Goal: Use online tool/utility: Utilize a website feature to perform a specific function

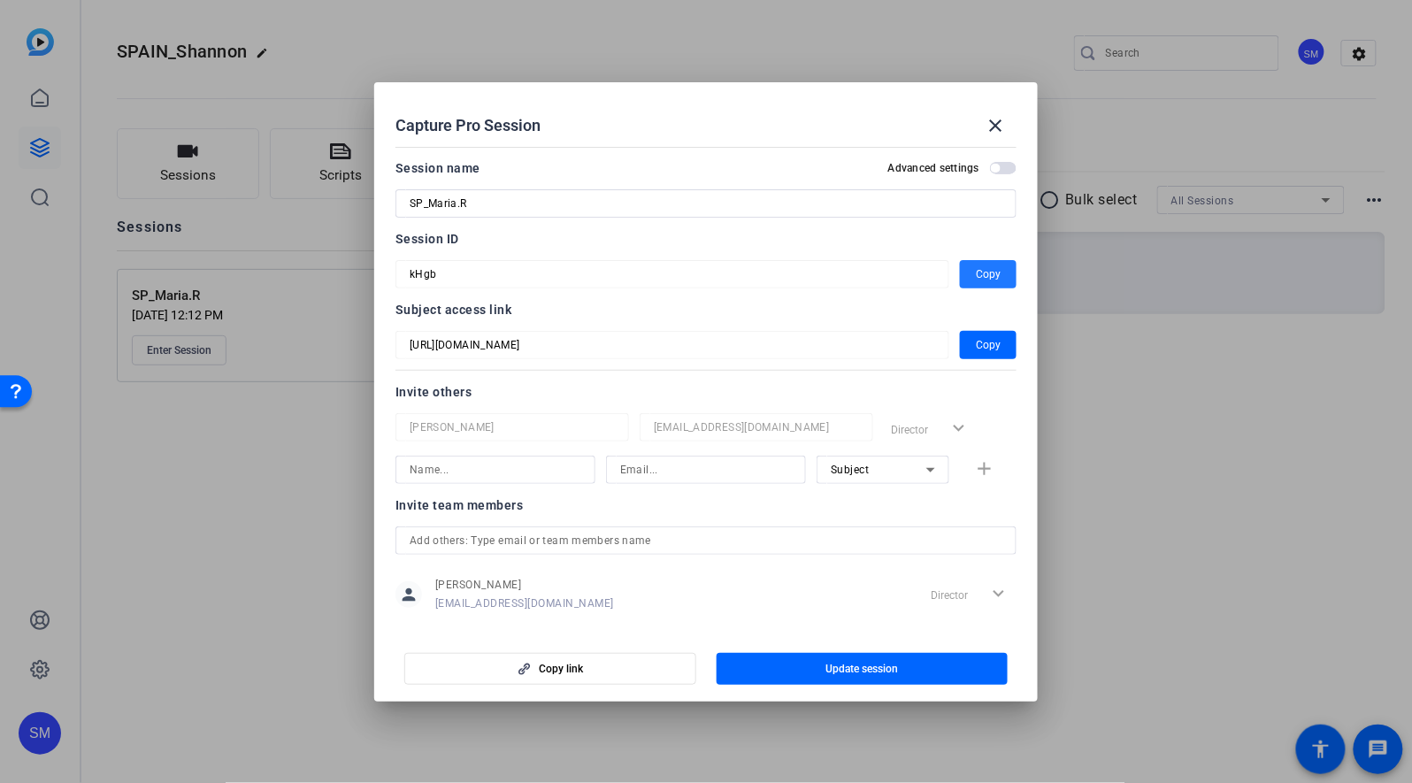
click at [1090, 432] on div at bounding box center [706, 391] width 1412 height 783
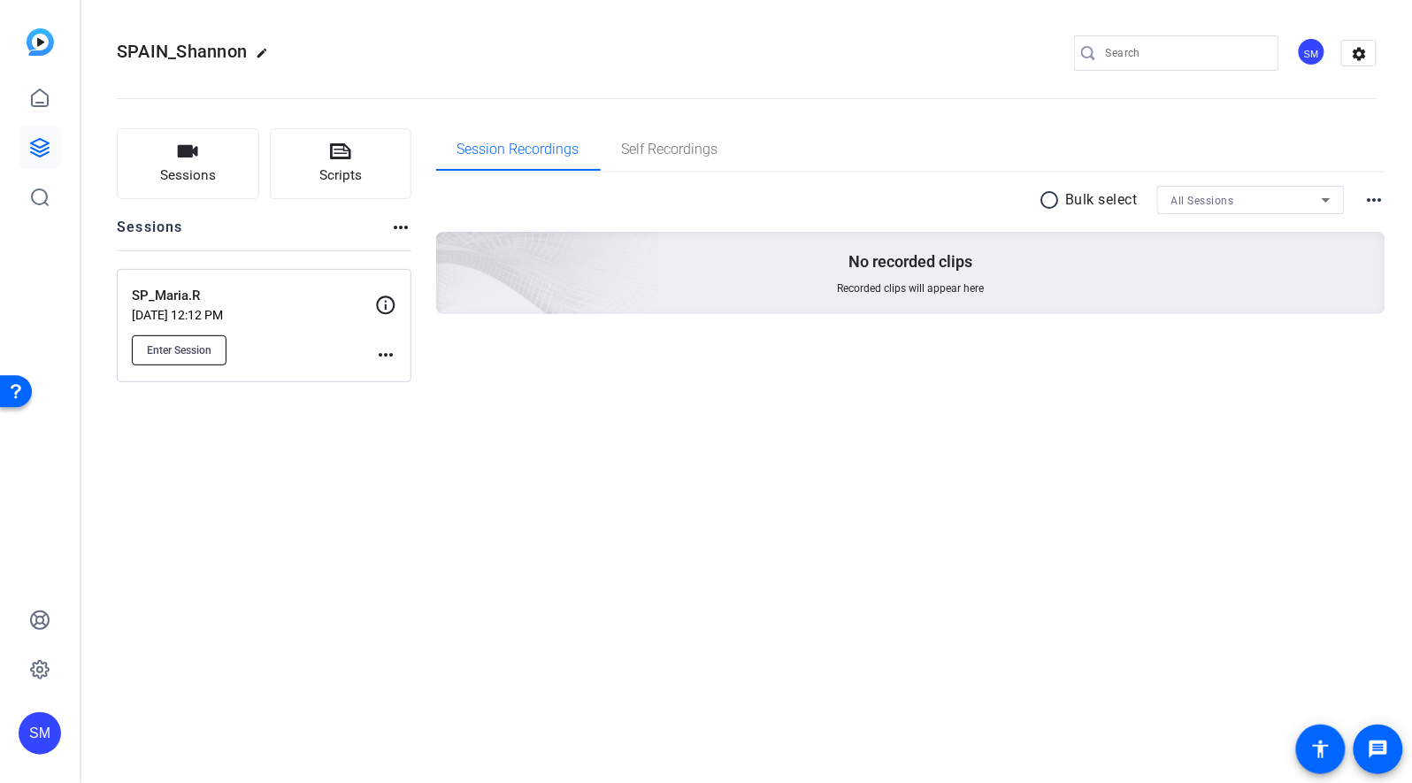
click at [172, 352] on span "Enter Session" at bounding box center [179, 350] width 65 height 14
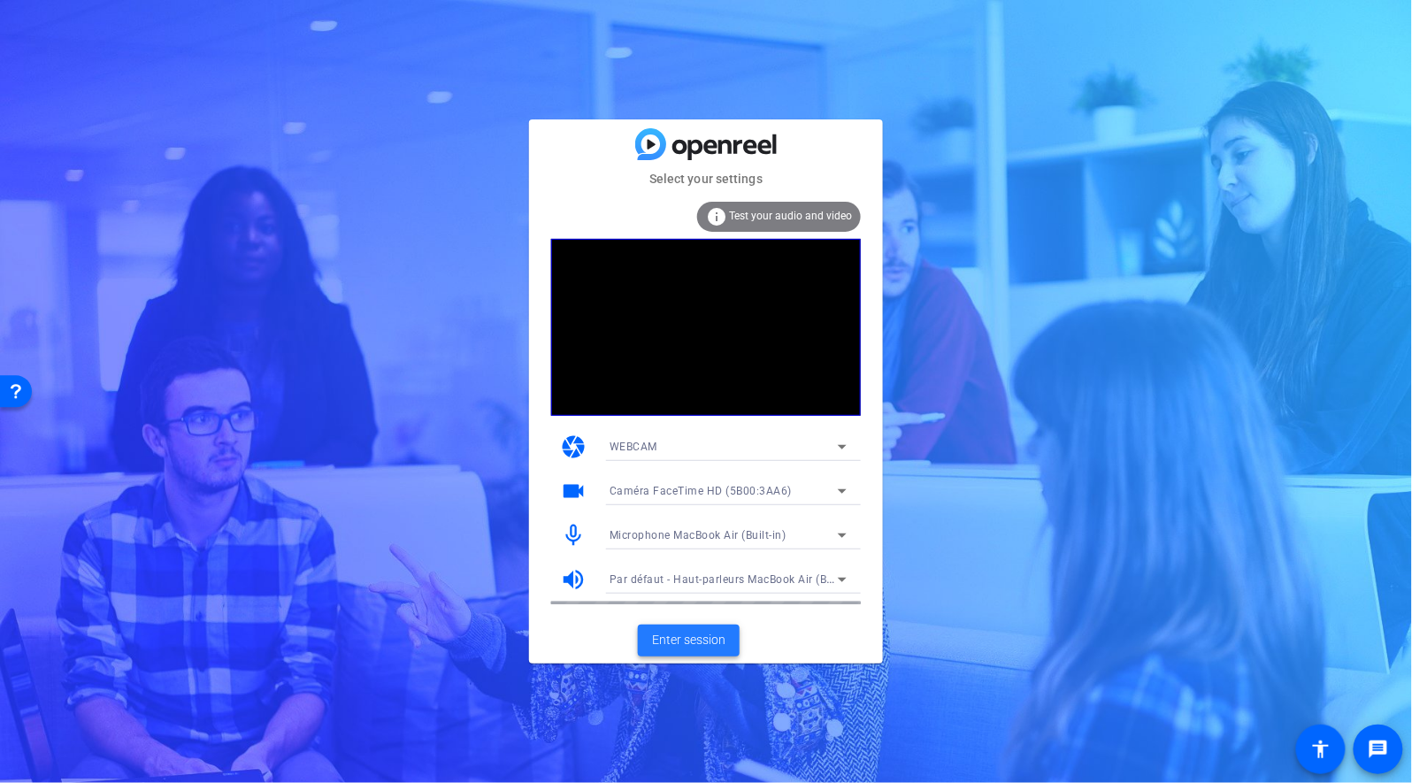
click at [680, 644] on span "Enter session" at bounding box center [688, 640] width 73 height 19
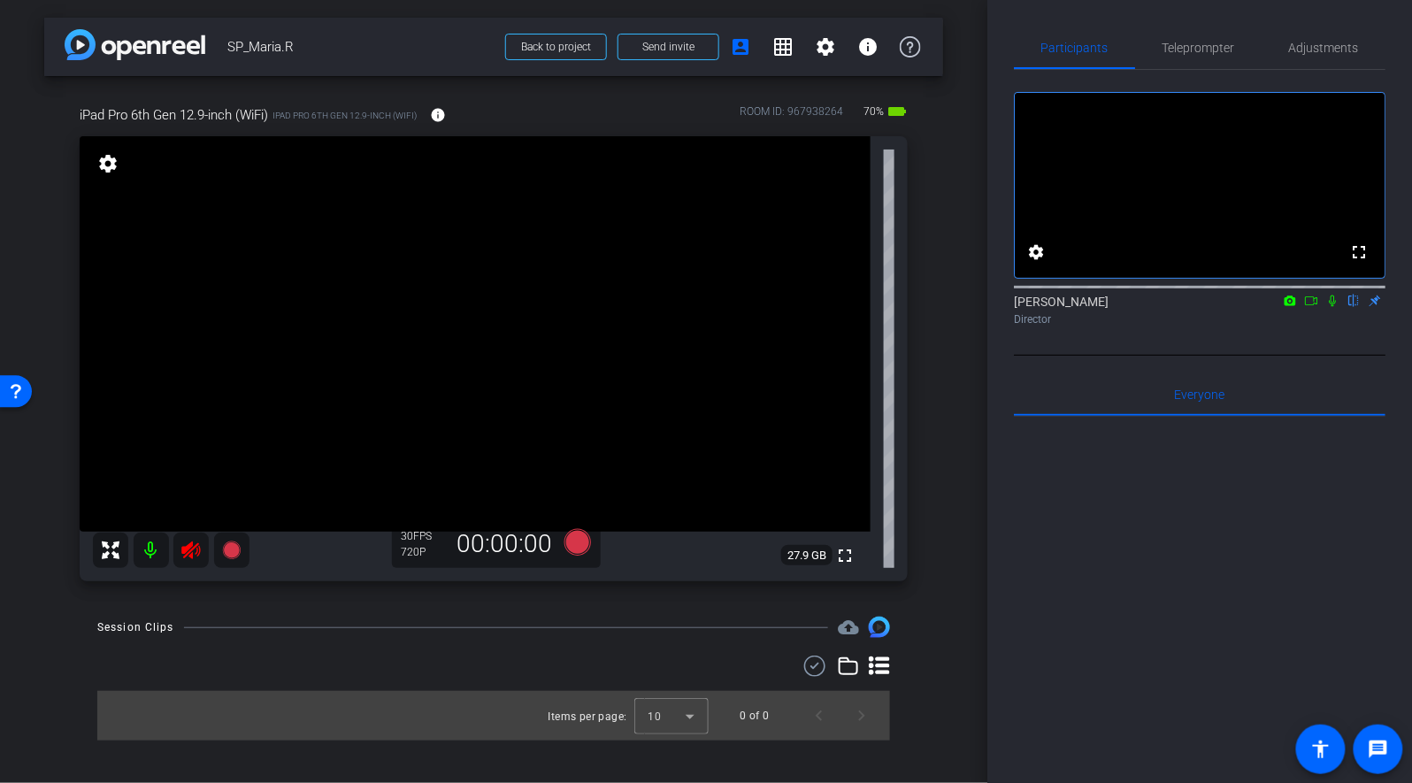
click at [190, 550] on icon at bounding box center [190, 551] width 19 height 18
click at [1310, 61] on span "Adjustments" at bounding box center [1324, 48] width 70 height 42
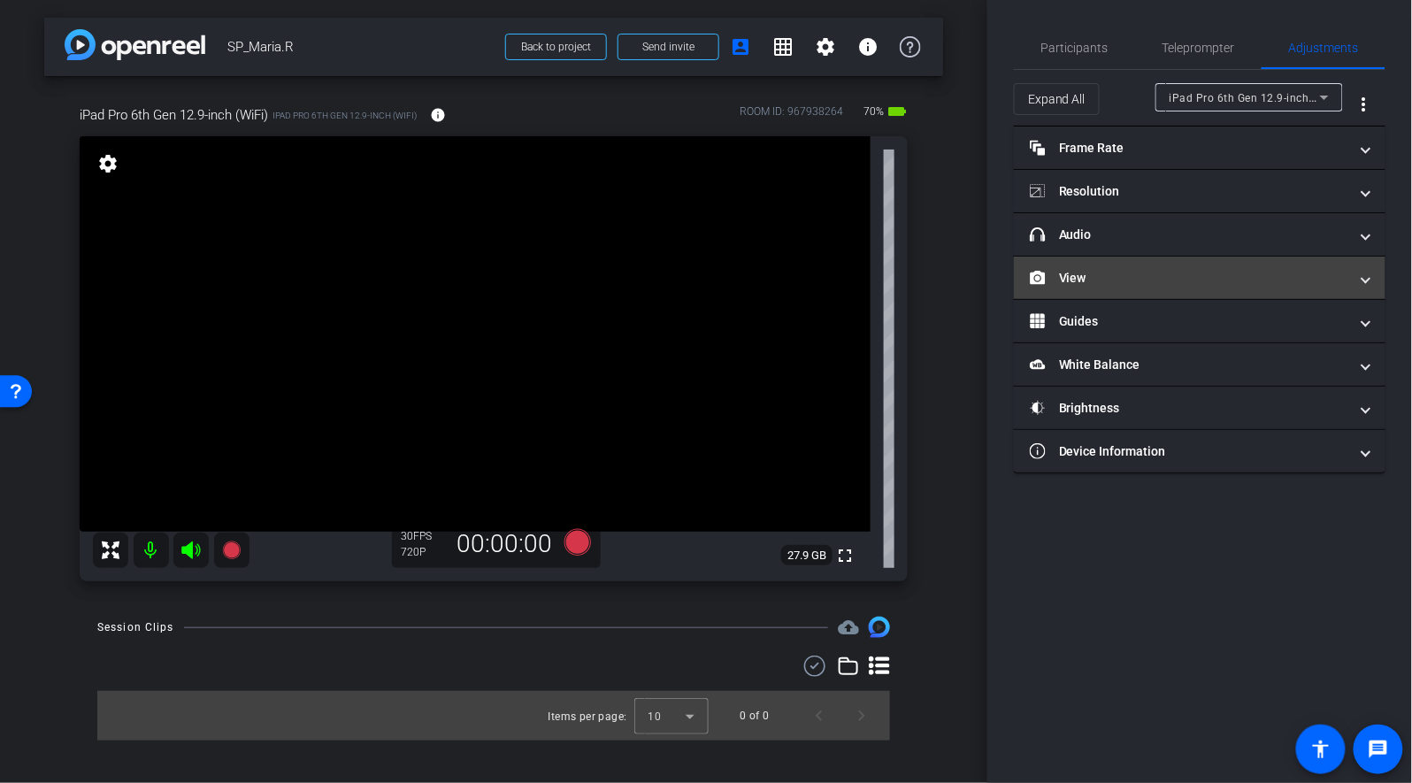
click at [1065, 283] on mat-panel-title "View" at bounding box center [1189, 278] width 319 height 19
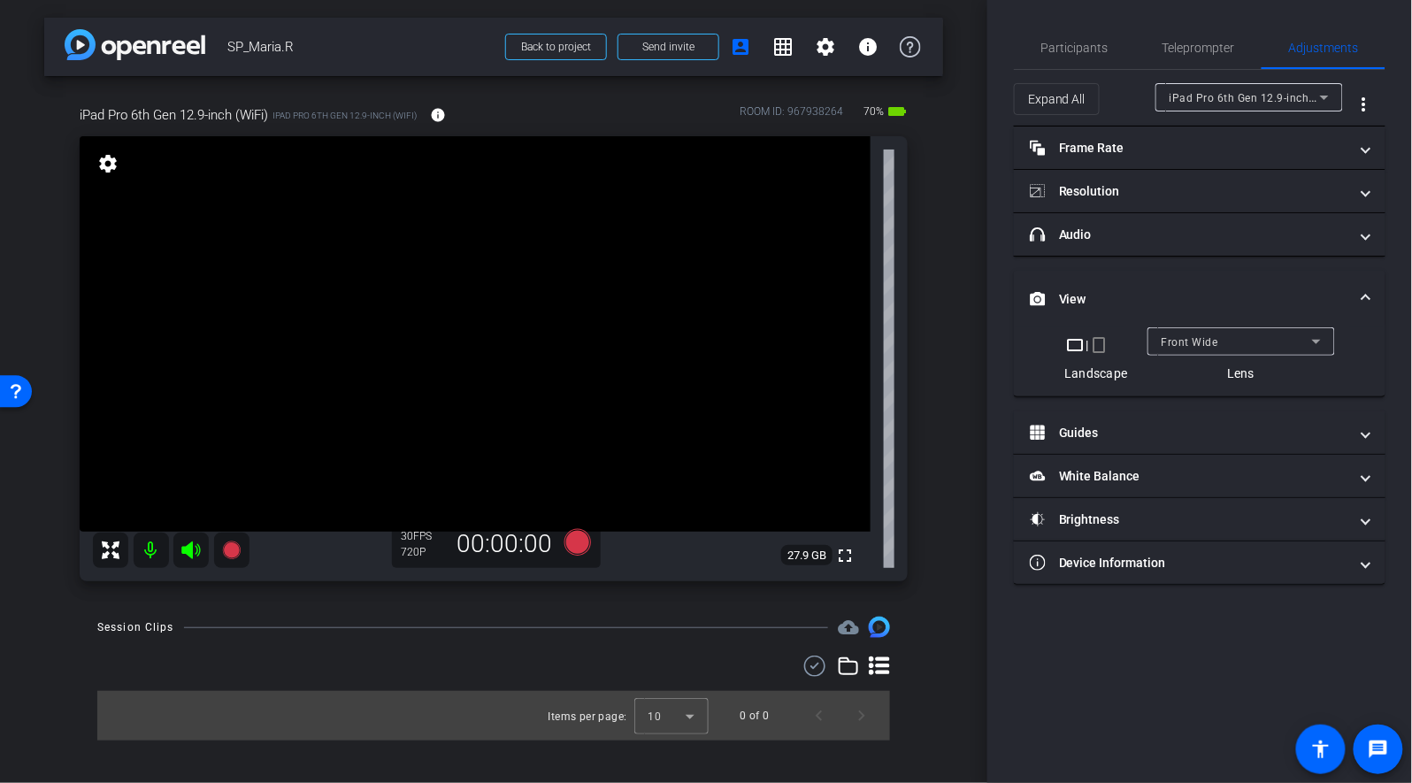
click at [1103, 345] on mat-icon "crop_portrait" at bounding box center [1099, 344] width 21 height 21
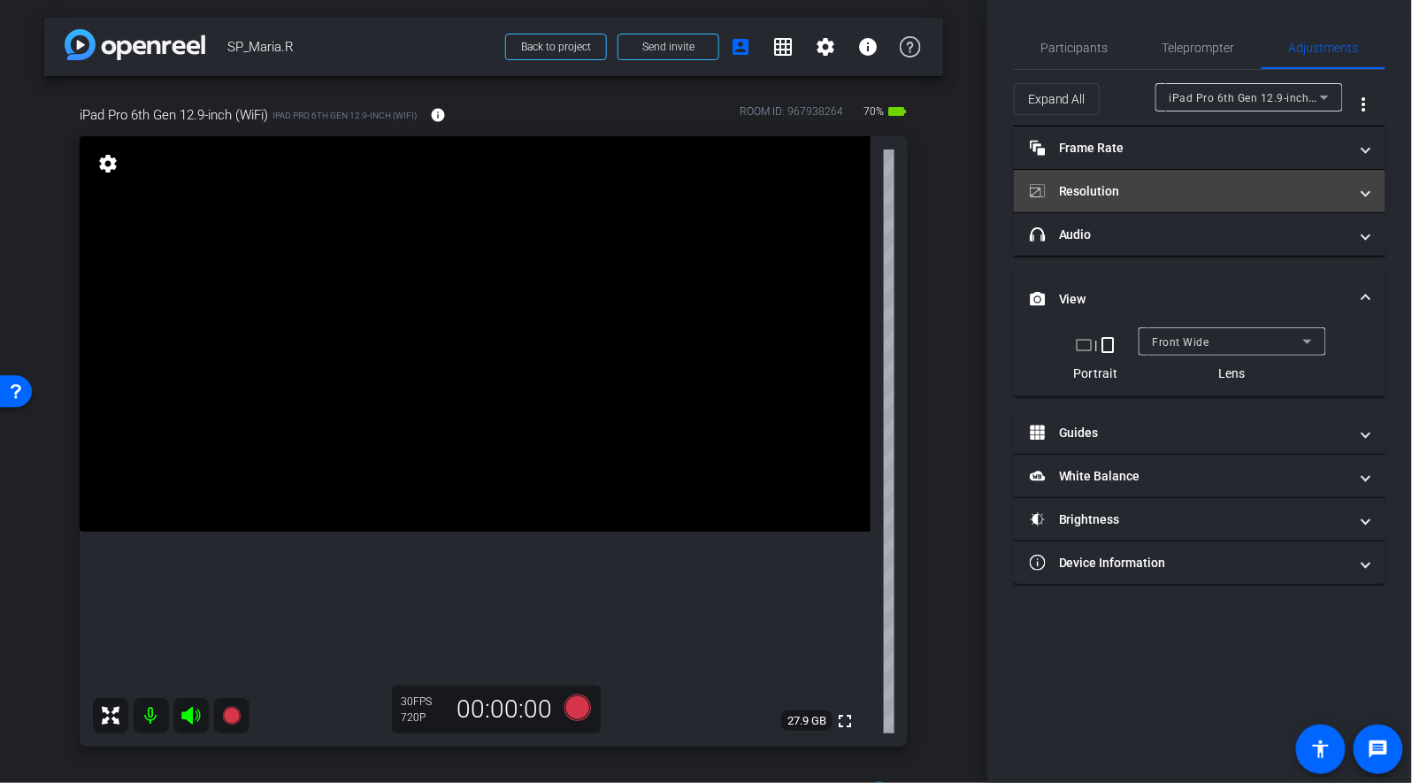
click at [1111, 196] on mat-panel-title "Resolution" at bounding box center [1189, 191] width 319 height 19
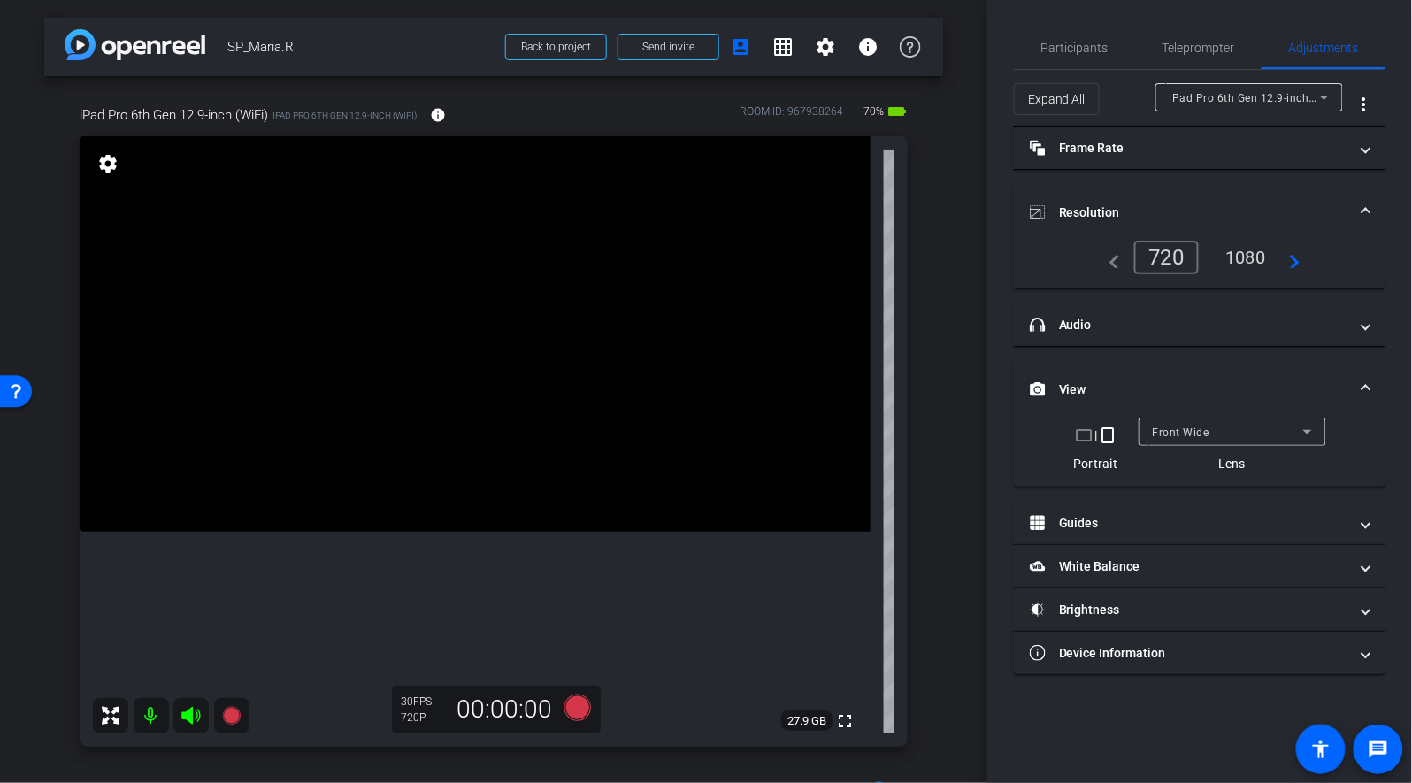
click at [1293, 265] on mat-icon "navigate_next" at bounding box center [1289, 257] width 21 height 21
click at [1235, 248] on div "1080" at bounding box center [1245, 257] width 66 height 30
click at [1100, 57] on span "Participants" at bounding box center [1074, 48] width 67 height 42
